Goal: Information Seeking & Learning: Learn about a topic

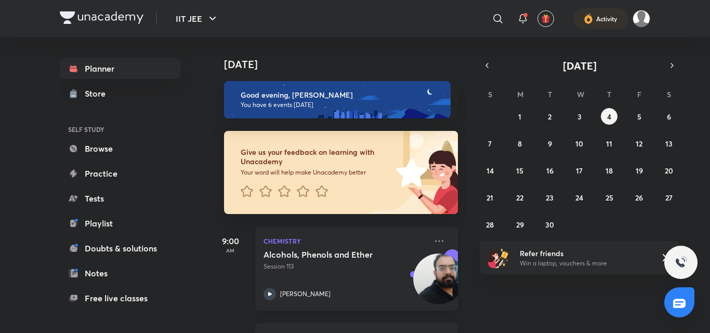
scroll to position [477, 0]
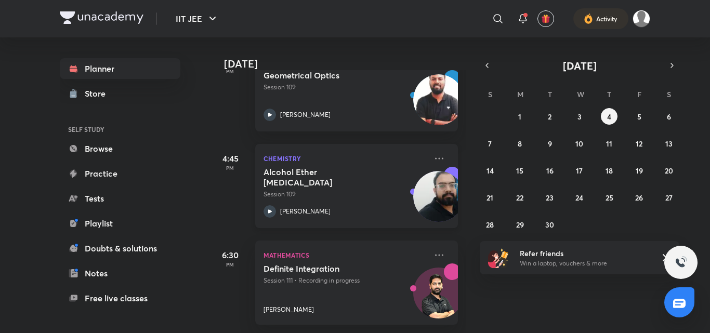
click at [390, 205] on div "[PERSON_NAME]" at bounding box center [344, 211] width 163 height 12
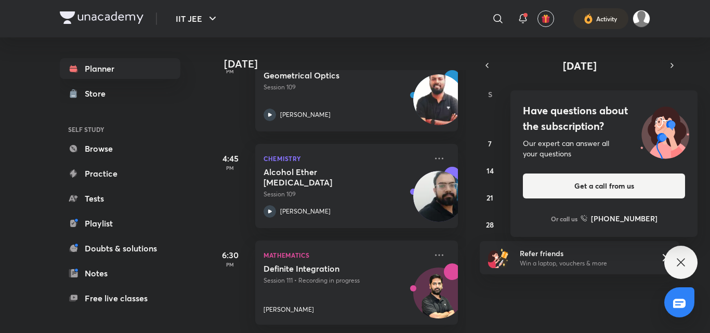
click at [638, 108] on img at bounding box center [664, 131] width 65 height 56
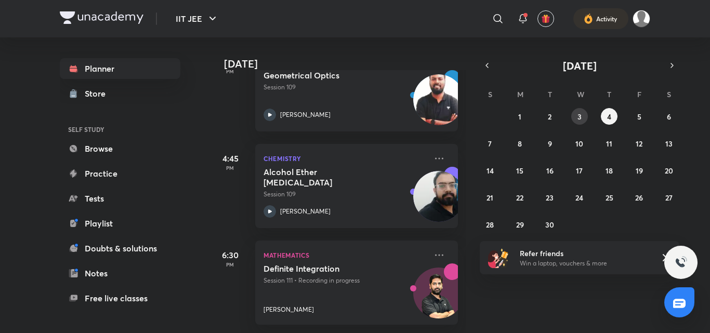
click at [582, 114] on button "3" at bounding box center [579, 116] width 17 height 17
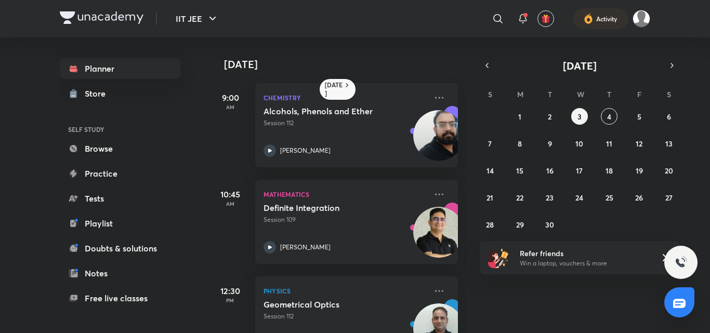
click at [313, 120] on p "Session 112" at bounding box center [344, 122] width 163 height 9
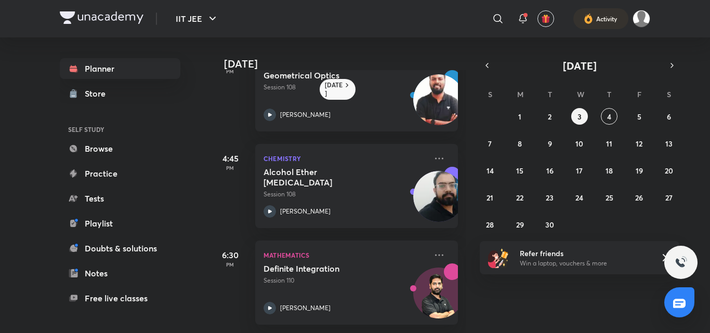
scroll to position [334, 0]
click at [339, 167] on h5 "Alcohol Ether [MEDICAL_DATA]" at bounding box center [327, 177] width 129 height 21
click at [369, 182] on div "Alcohol Ether [MEDICAL_DATA] Session 108 [PERSON_NAME]" at bounding box center [344, 192] width 163 height 51
